Goal: Task Accomplishment & Management: Use online tool/utility

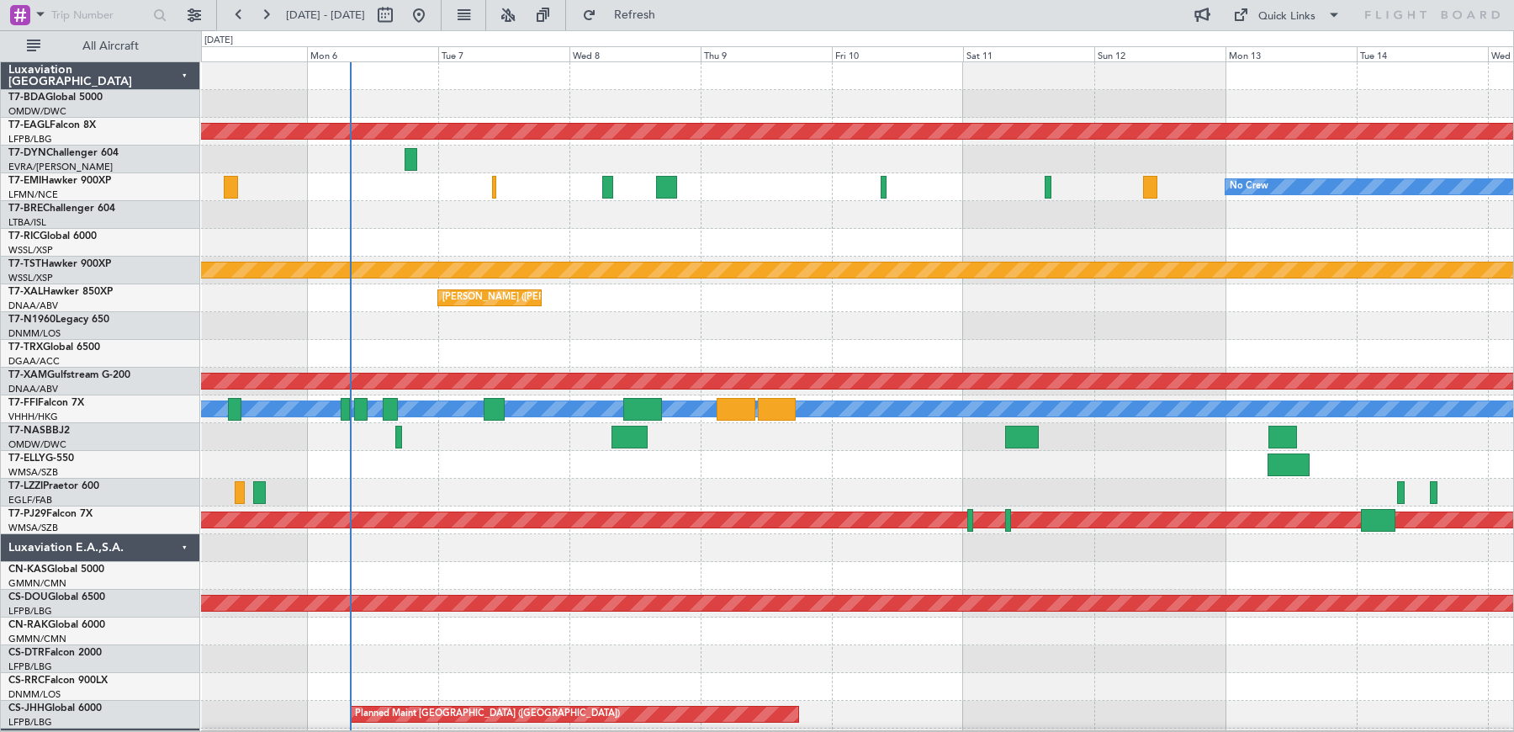
click at [299, 364] on div at bounding box center [857, 354] width 1312 height 28
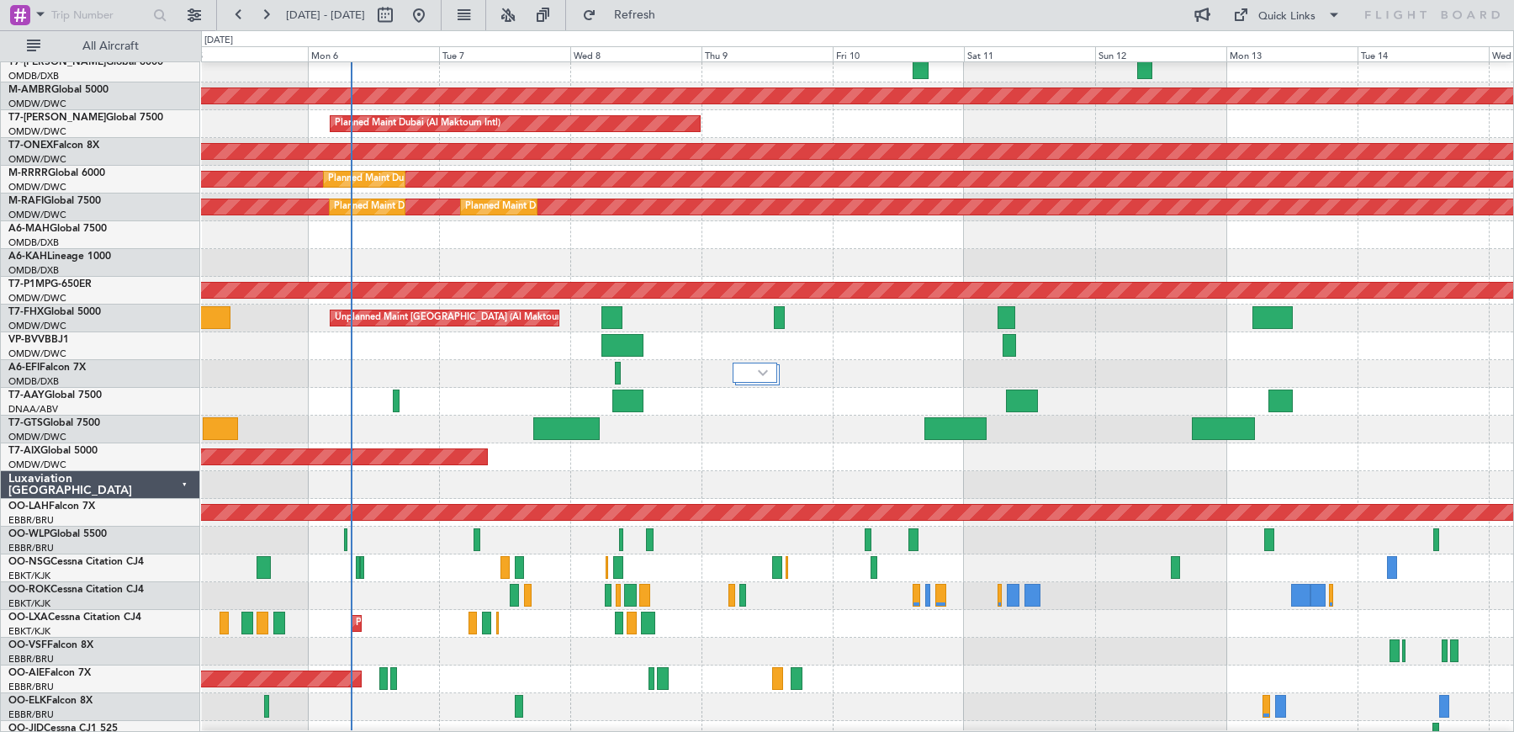
scroll to position [737, 0]
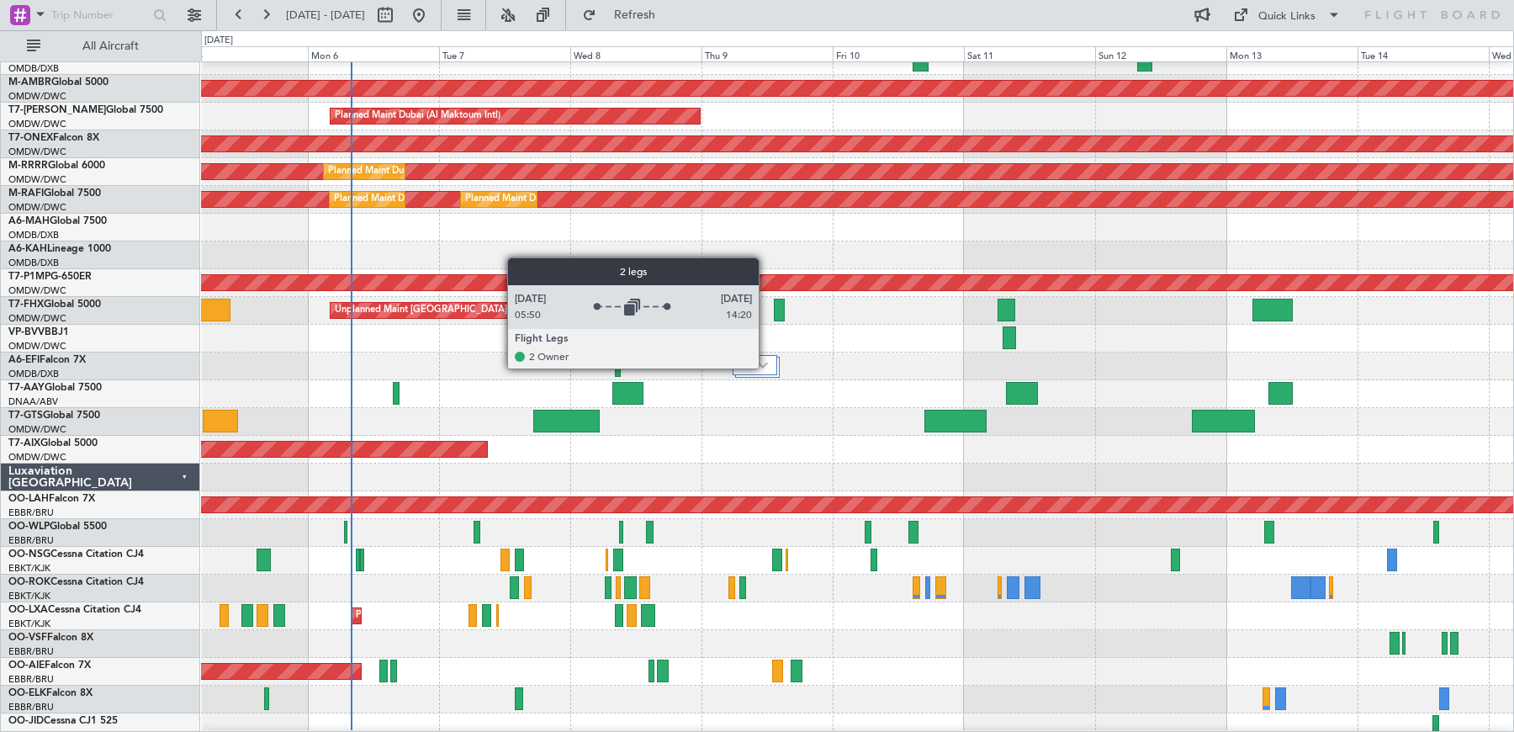
click at [768, 369] on div at bounding box center [755, 365] width 45 height 20
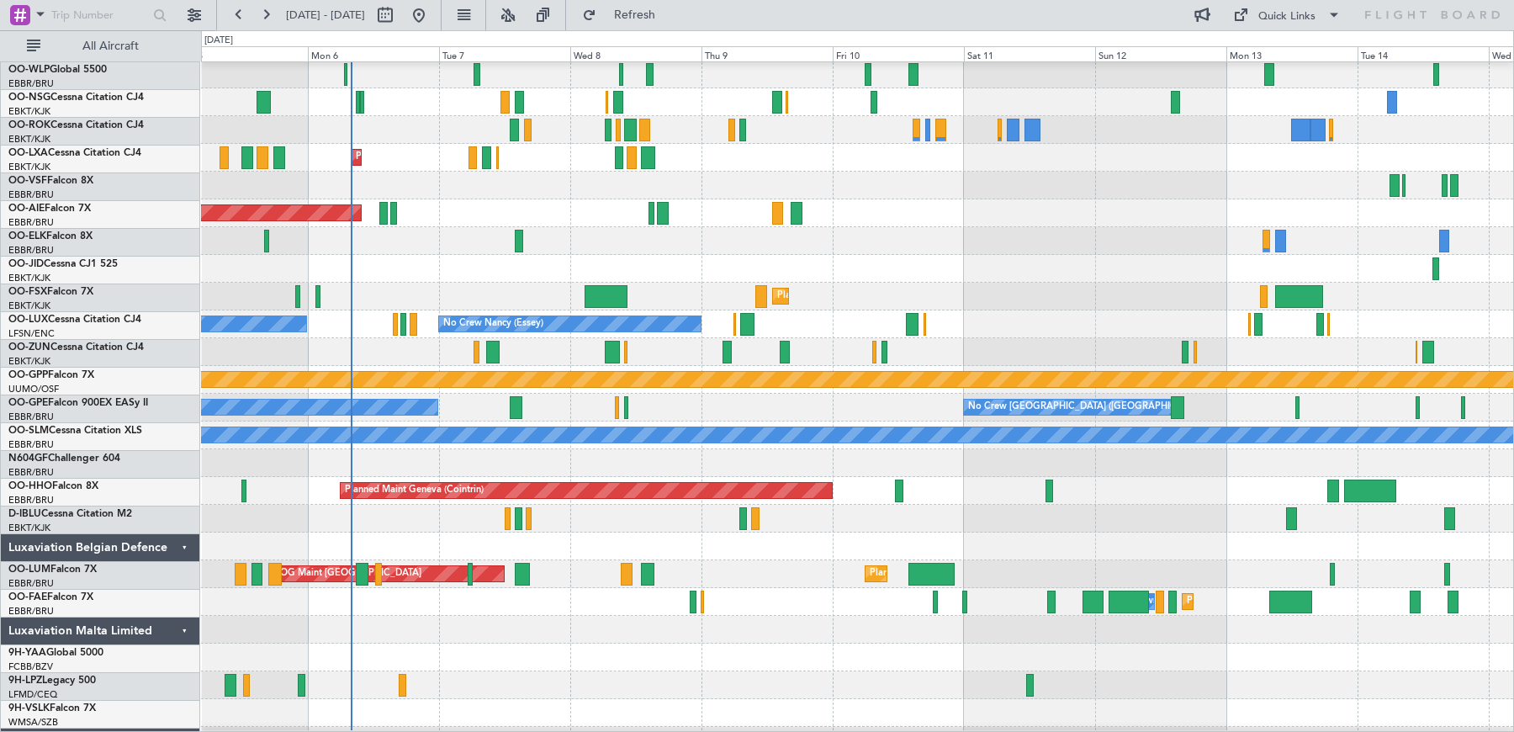
scroll to position [1262, 0]
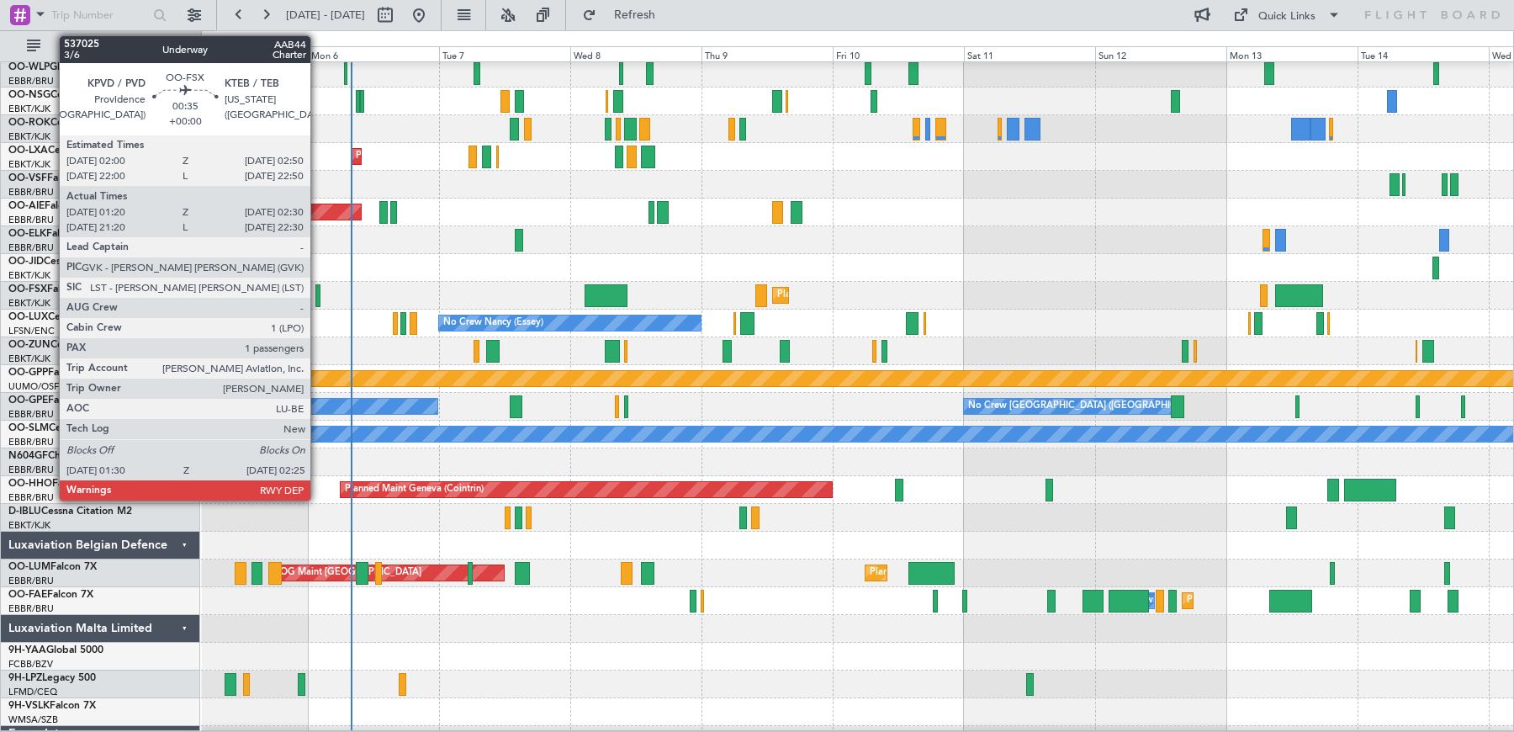
click at [319, 293] on div at bounding box center [317, 295] width 5 height 23
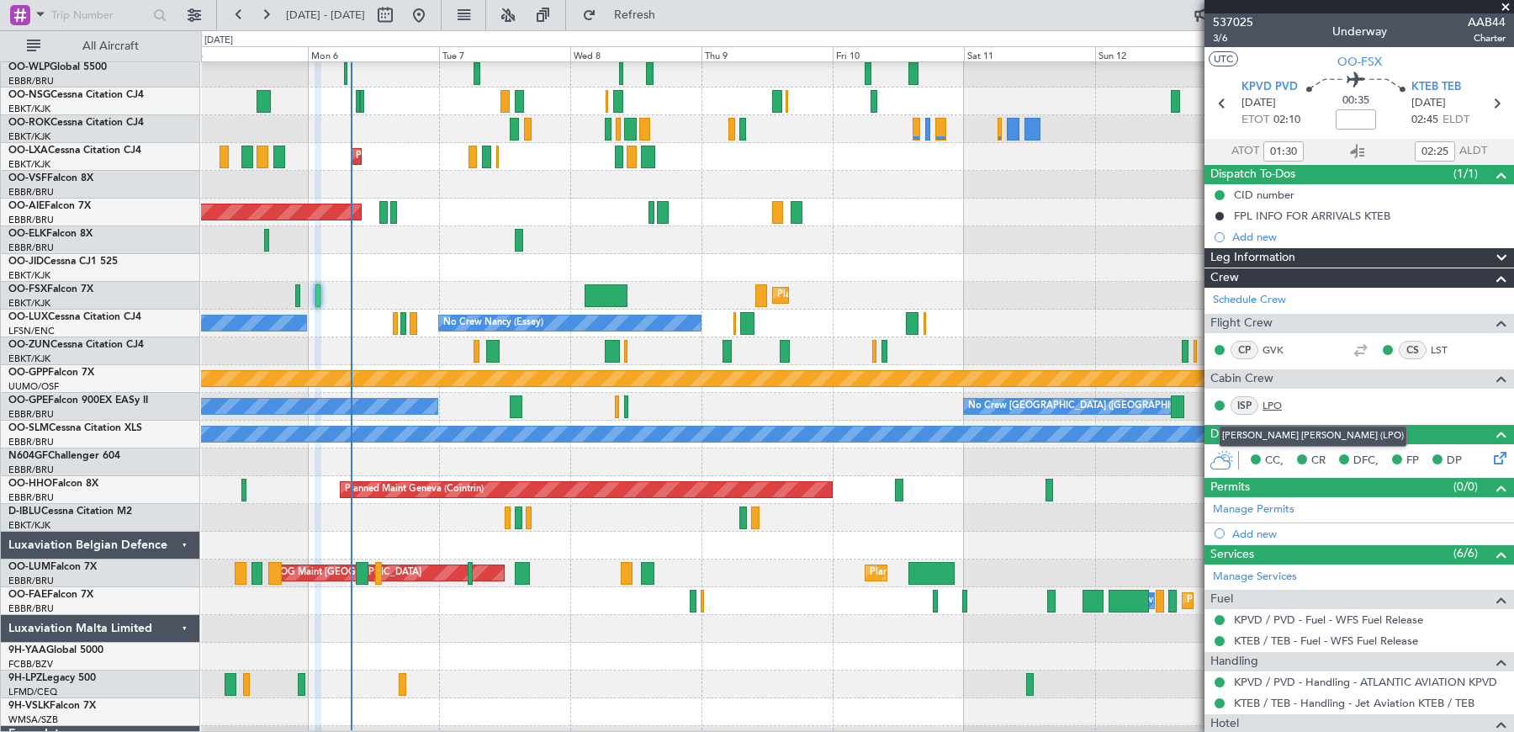
click at [1275, 406] on link "LPO" at bounding box center [1282, 405] width 38 height 15
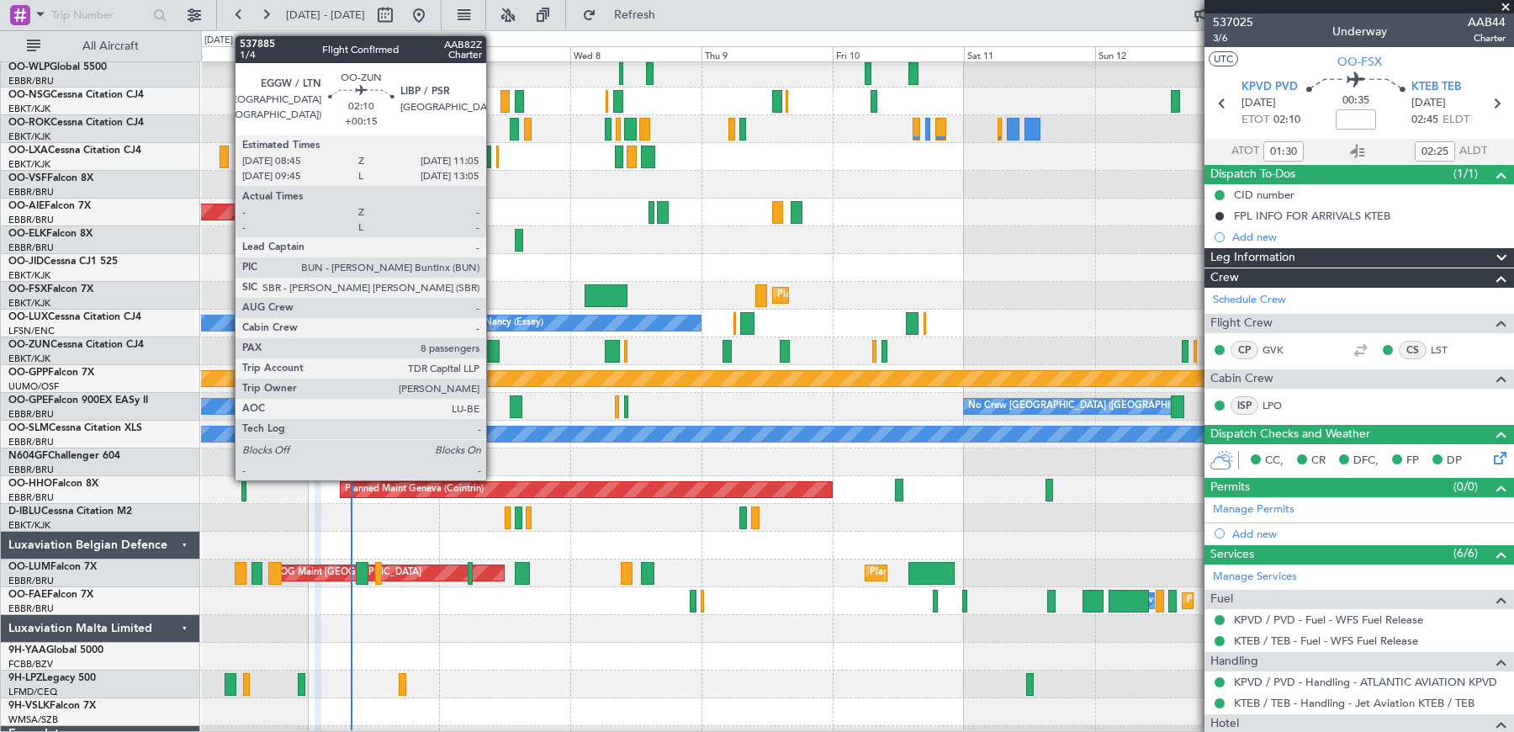
click at [495, 355] on div at bounding box center [492, 351] width 13 height 23
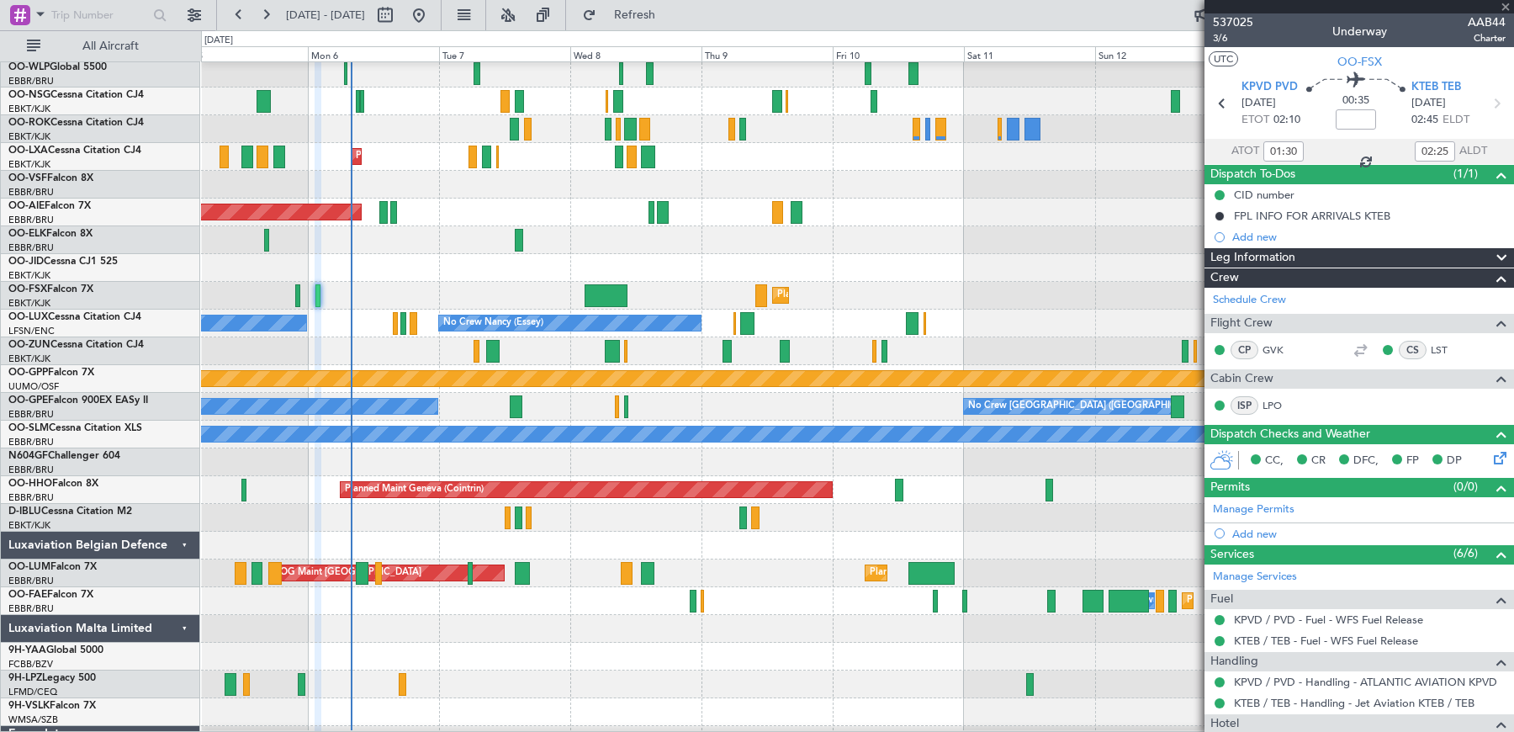
type input "+00:15"
type input "8"
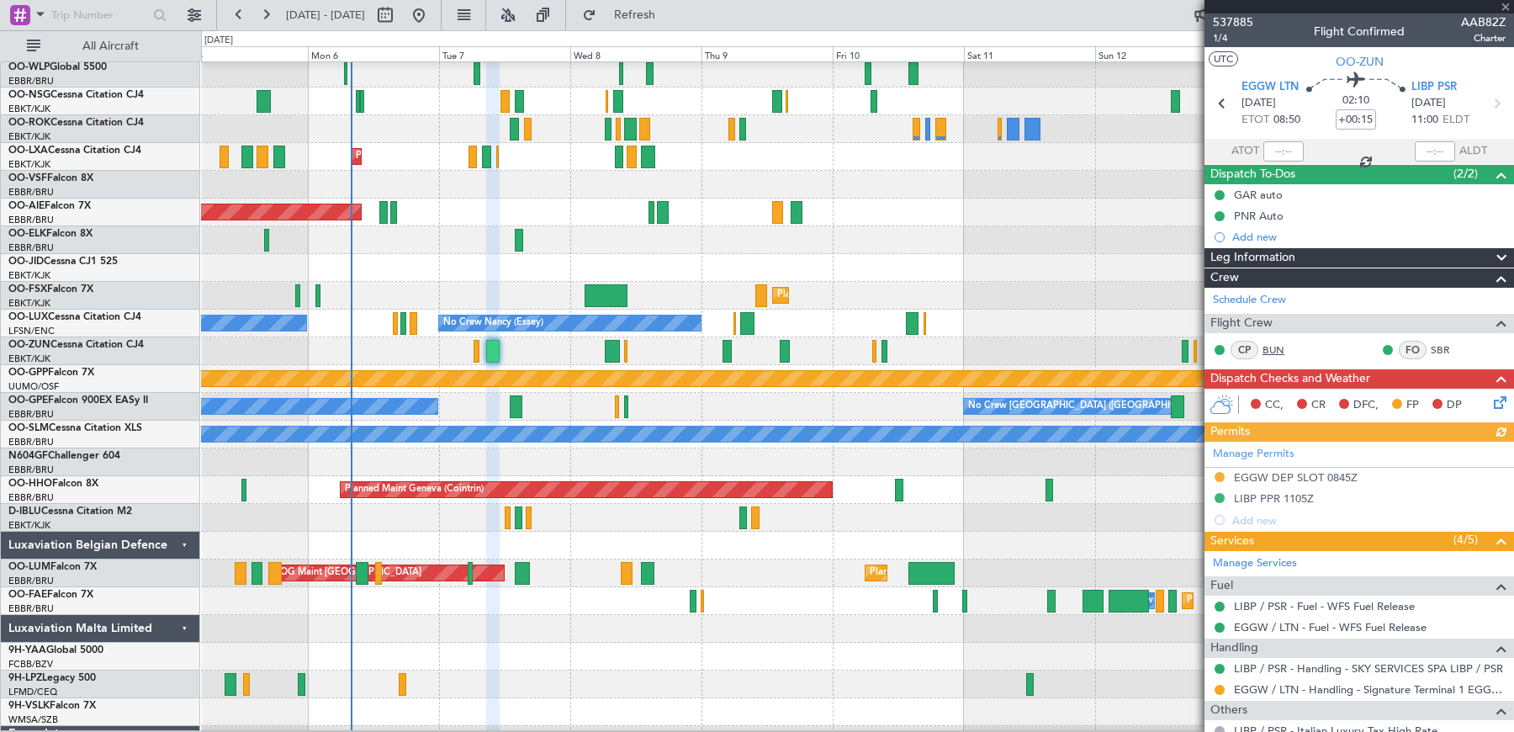
click at [1277, 351] on link "BUN" at bounding box center [1282, 349] width 38 height 15
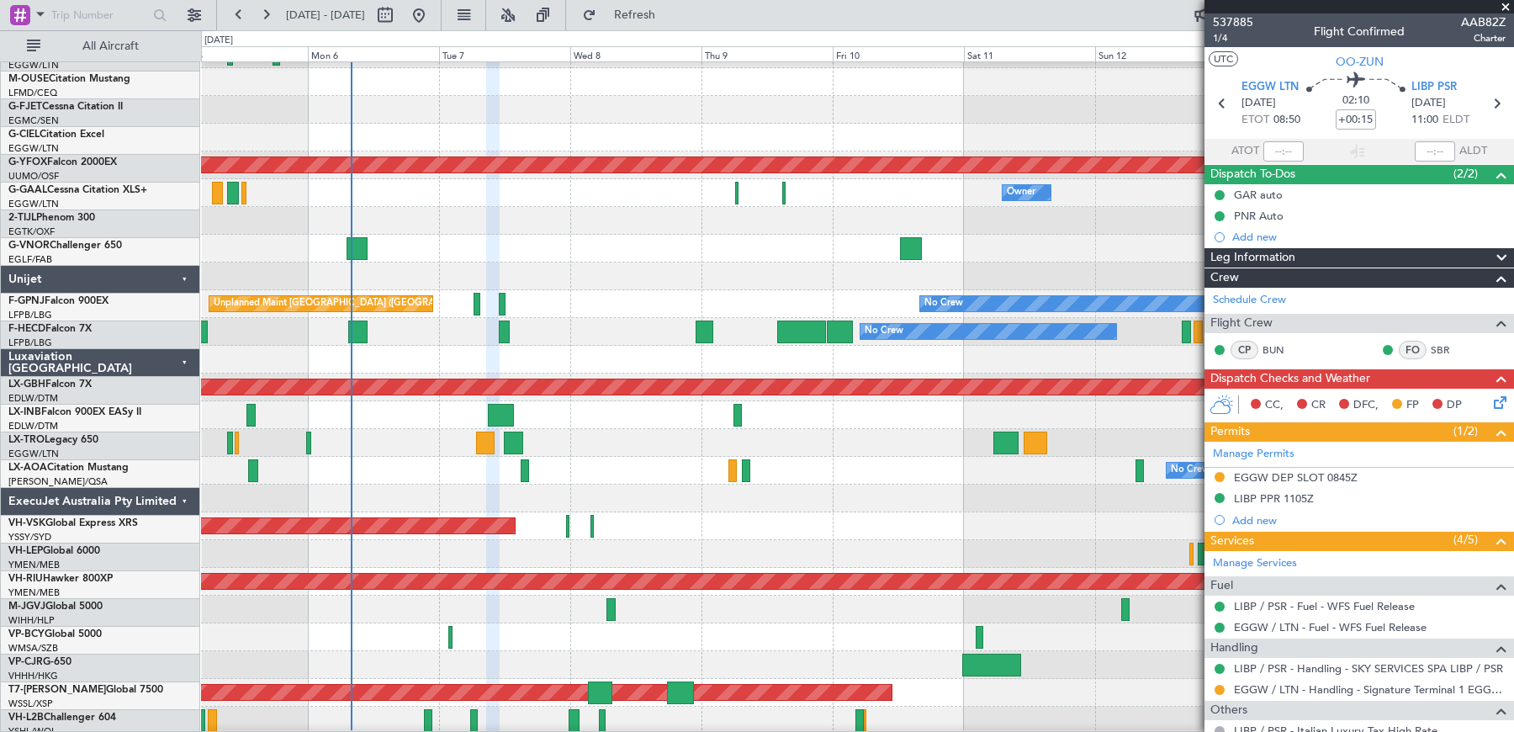
scroll to position [3615, 0]
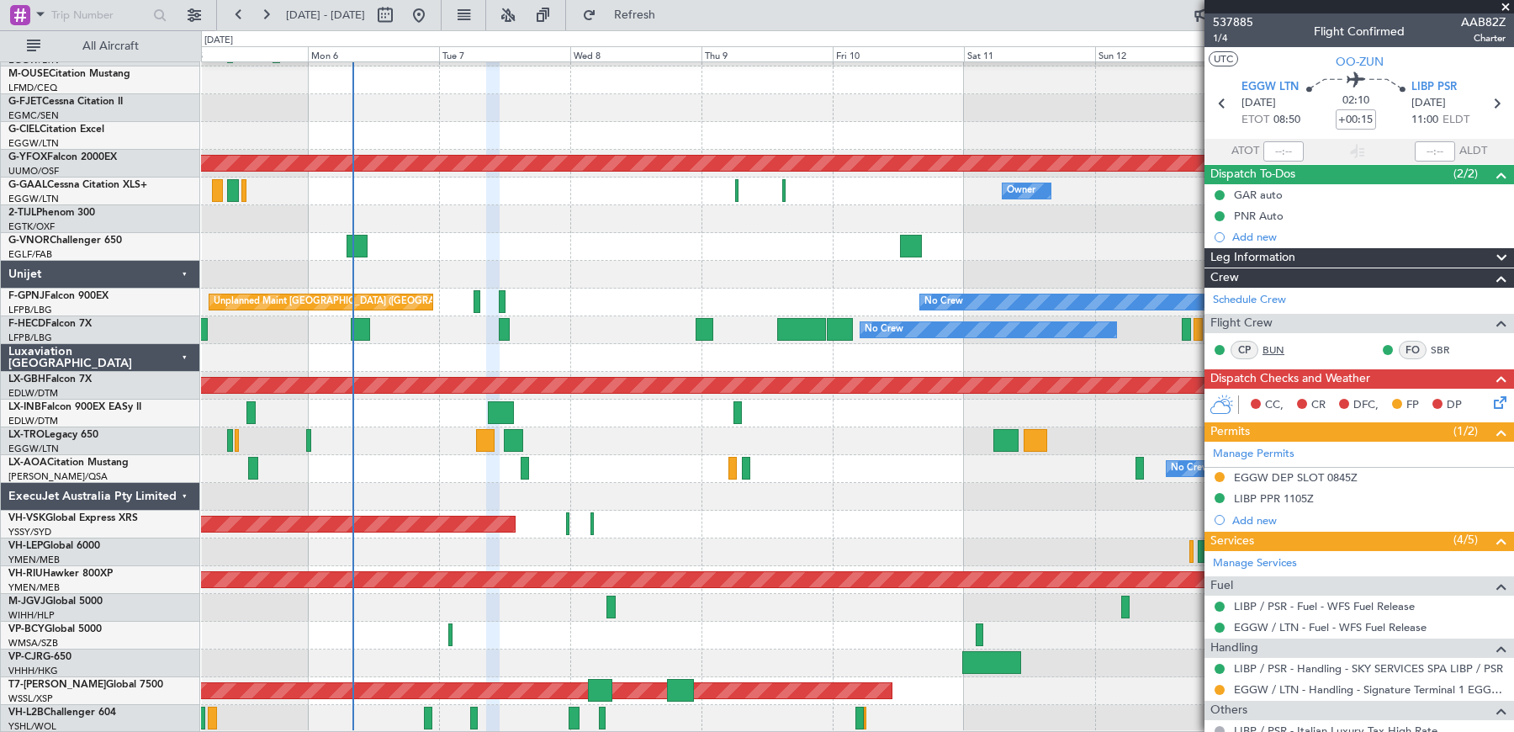
click at [1276, 348] on link "BUN" at bounding box center [1282, 349] width 38 height 15
